Goal: Find specific page/section

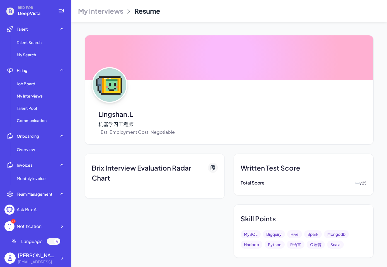
scroll to position [930, 0]
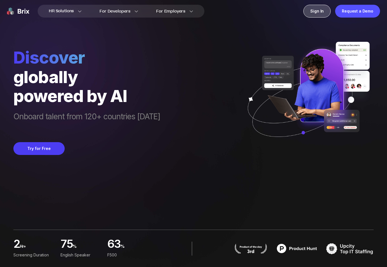
click at [317, 8] on div "Sign In" at bounding box center [316, 11] width 27 height 13
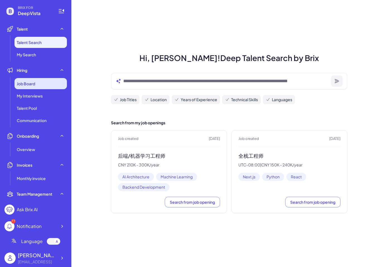
click at [33, 87] on div "Job Board" at bounding box center [40, 83] width 52 height 11
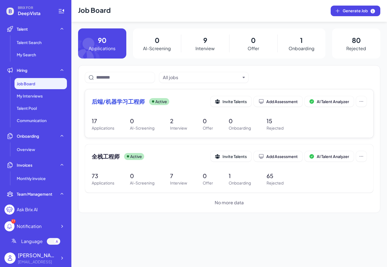
click at [105, 97] on span "后端/机器学习工程师" at bounding box center [118, 101] width 53 height 8
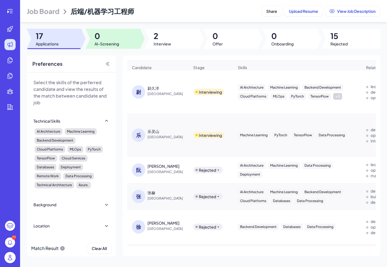
click at [158, 37] on span "2" at bounding box center [162, 36] width 18 height 10
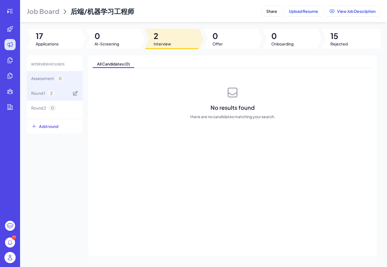
click at [36, 93] on span "Round 1" at bounding box center [38, 93] width 14 height 6
